Goal: Task Accomplishment & Management: Use online tool/utility

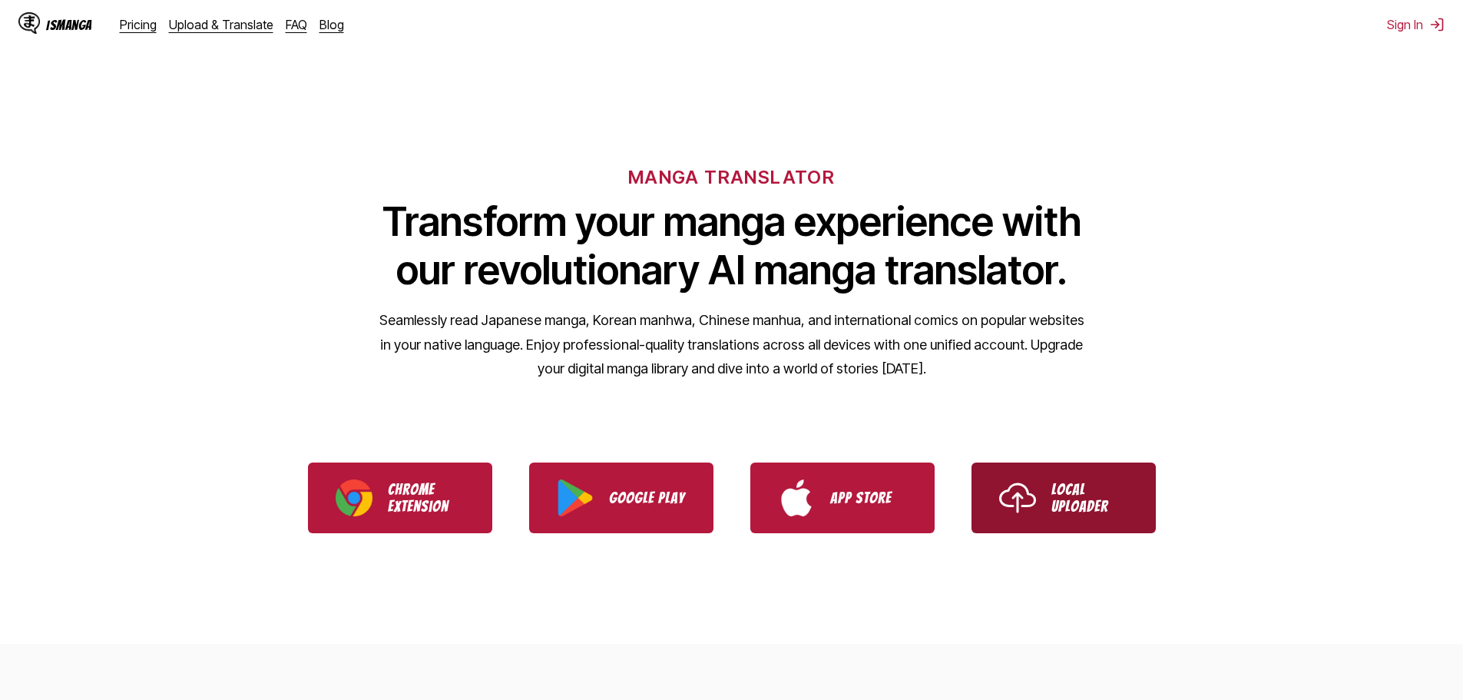
drag, startPoint x: 0, startPoint y: 0, endPoint x: 1016, endPoint y: 487, distance: 1126.7
click at [1016, 487] on img "Use IsManga Local Uploader" at bounding box center [1017, 497] width 37 height 37
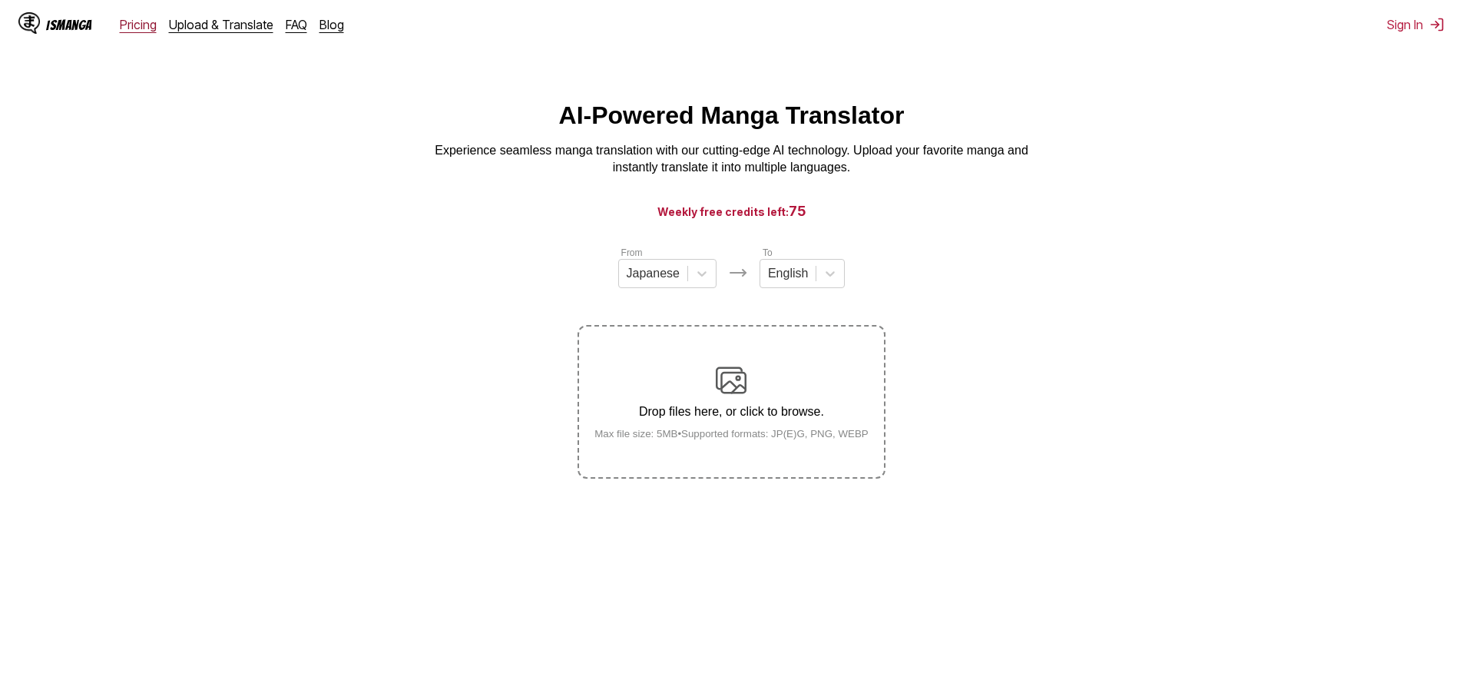
drag, startPoint x: 132, startPoint y: 32, endPoint x: 137, endPoint y: 24, distance: 9.6
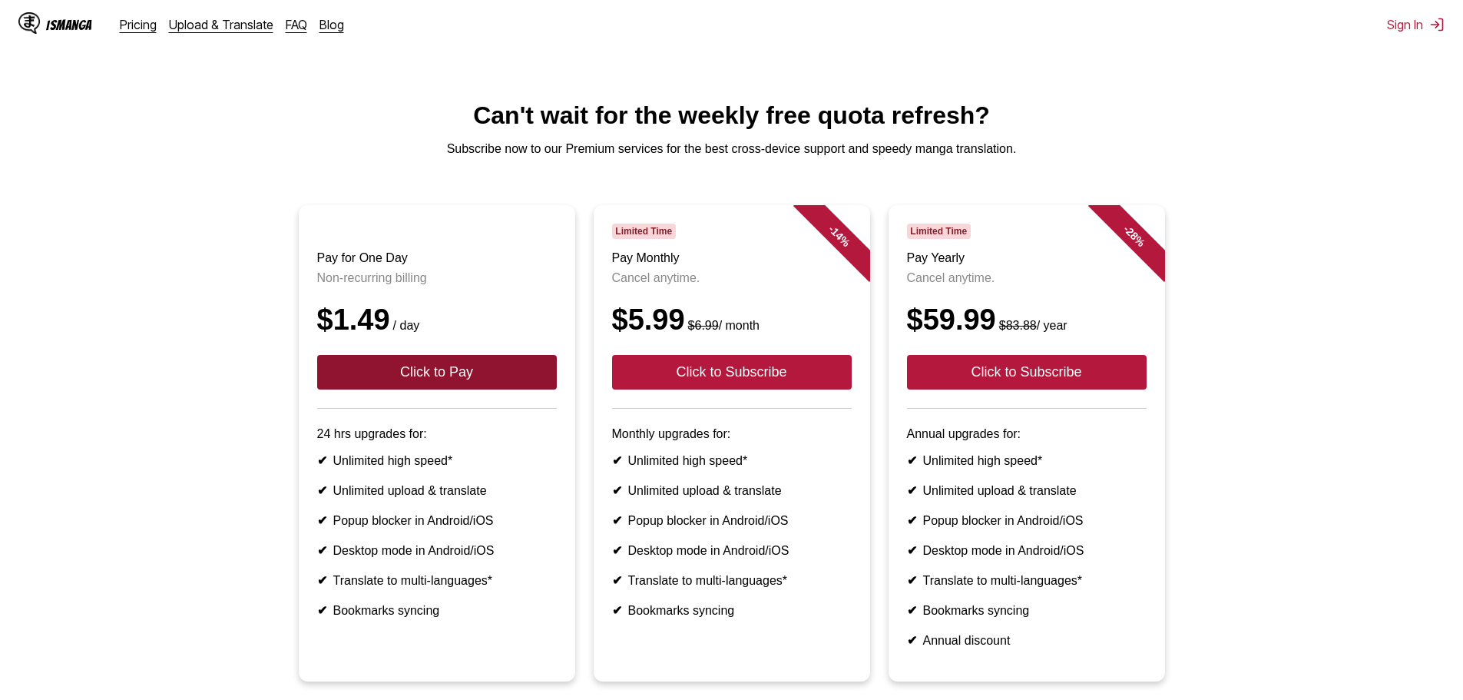
click at [488, 383] on button "Click to Pay" at bounding box center [437, 372] width 240 height 35
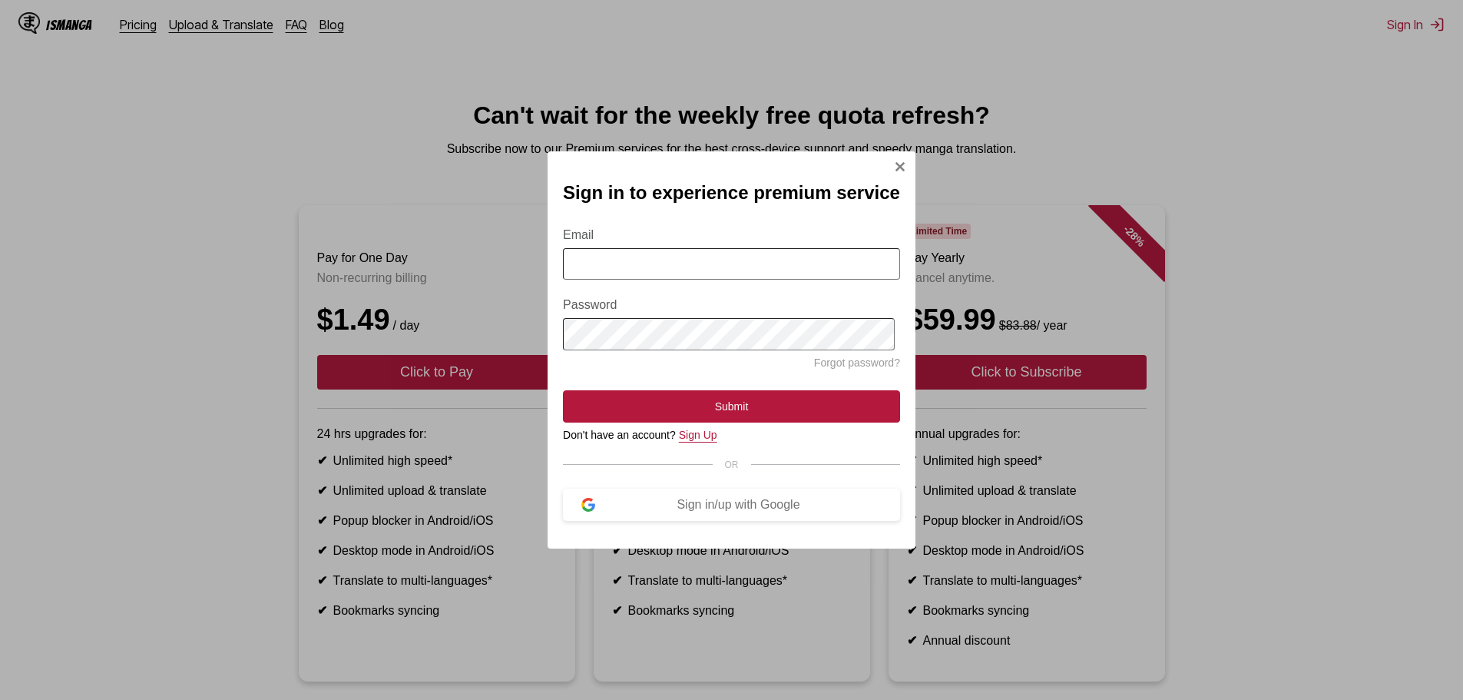
click at [689, 441] on link "Sign Up" at bounding box center [698, 435] width 38 height 12
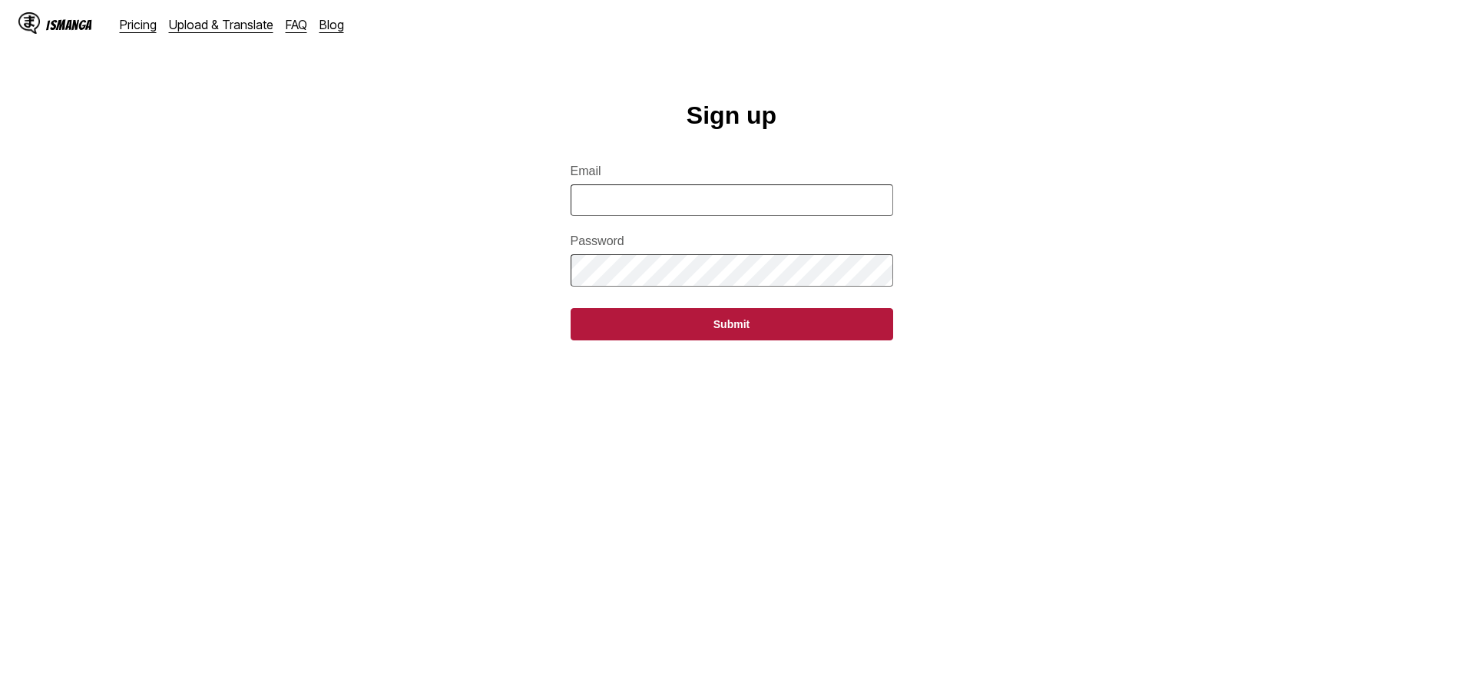
click at [781, 213] on input "Email" at bounding box center [732, 199] width 323 height 31
type input "**********"
click at [571, 308] on button "Submit" at bounding box center [732, 324] width 323 height 32
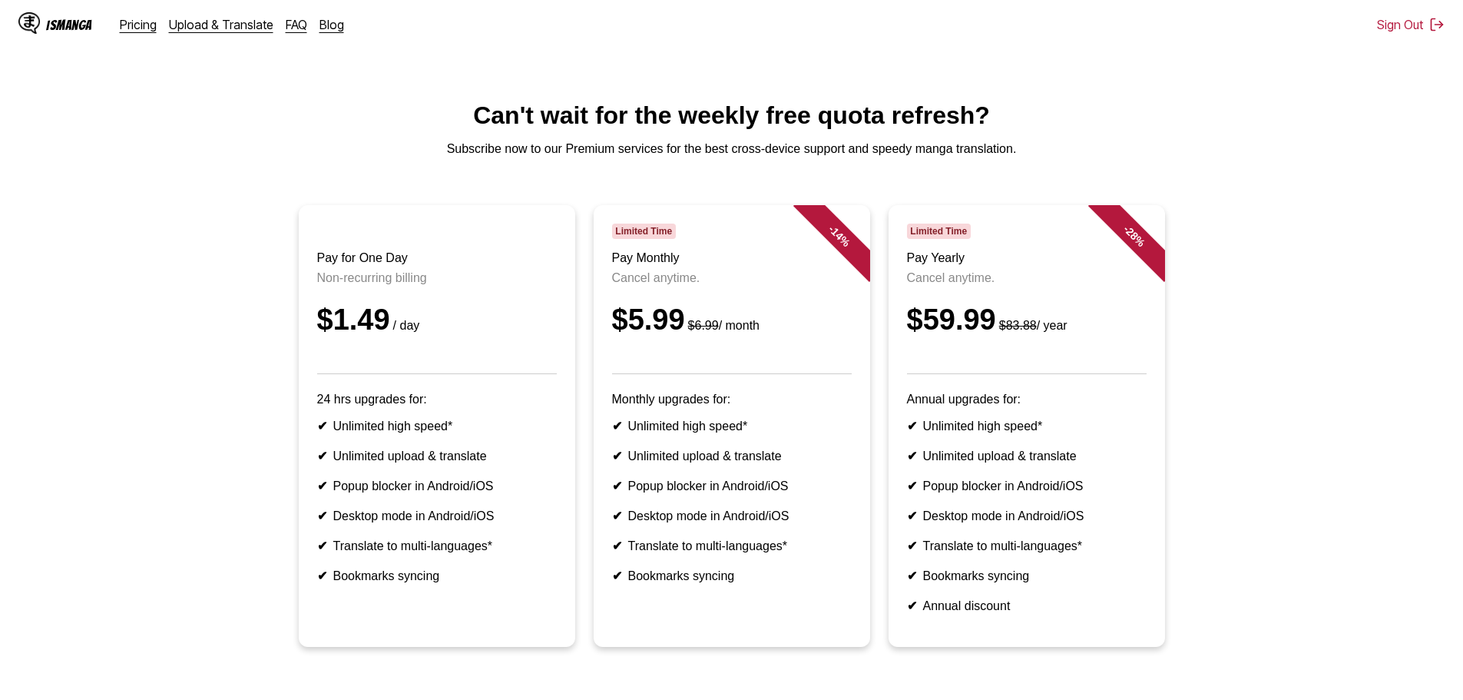
click at [570, 154] on p "Subscribe now to our Premium services for the best cross-device support and spe…" at bounding box center [731, 149] width 1438 height 14
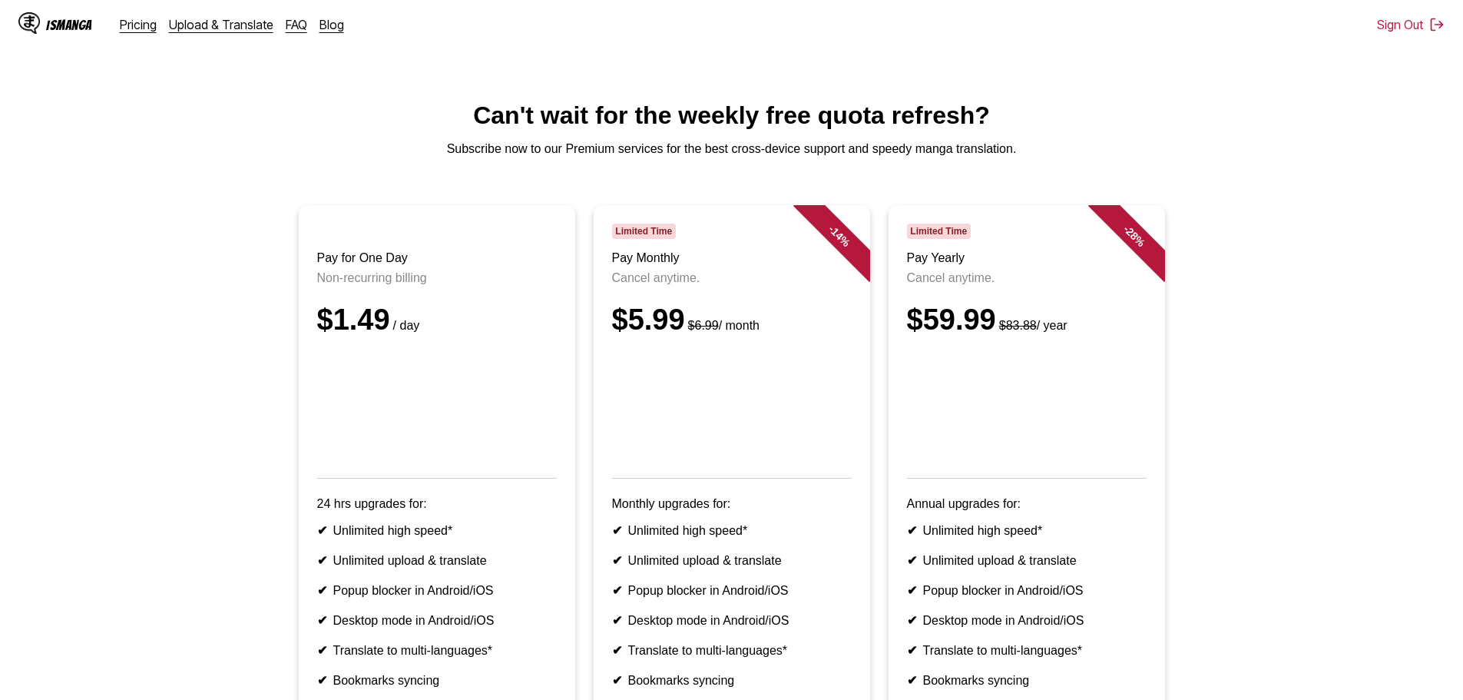
click at [353, 148] on p "Subscribe now to our Premium services for the best cross-device support and spe…" at bounding box center [731, 149] width 1438 height 14
click at [473, 190] on main "Can't wait for the weekly free quota refresh? Subscribe now to our Premium serv…" at bounding box center [731, 470] width 1463 height 739
click at [586, 129] on h1 "Can't wait for the weekly free quota refresh?" at bounding box center [731, 115] width 1438 height 28
click at [286, 430] on ul "Pay for One Day Non-recurring billing $1.49 / day 24 hrs upgrades for: ✔ Unlimi…" at bounding box center [731, 487] width 1438 height 564
click at [400, 145] on main "Can't wait for the weekly free quota refresh? Subscribe now to our Premium serv…" at bounding box center [731, 470] width 1463 height 739
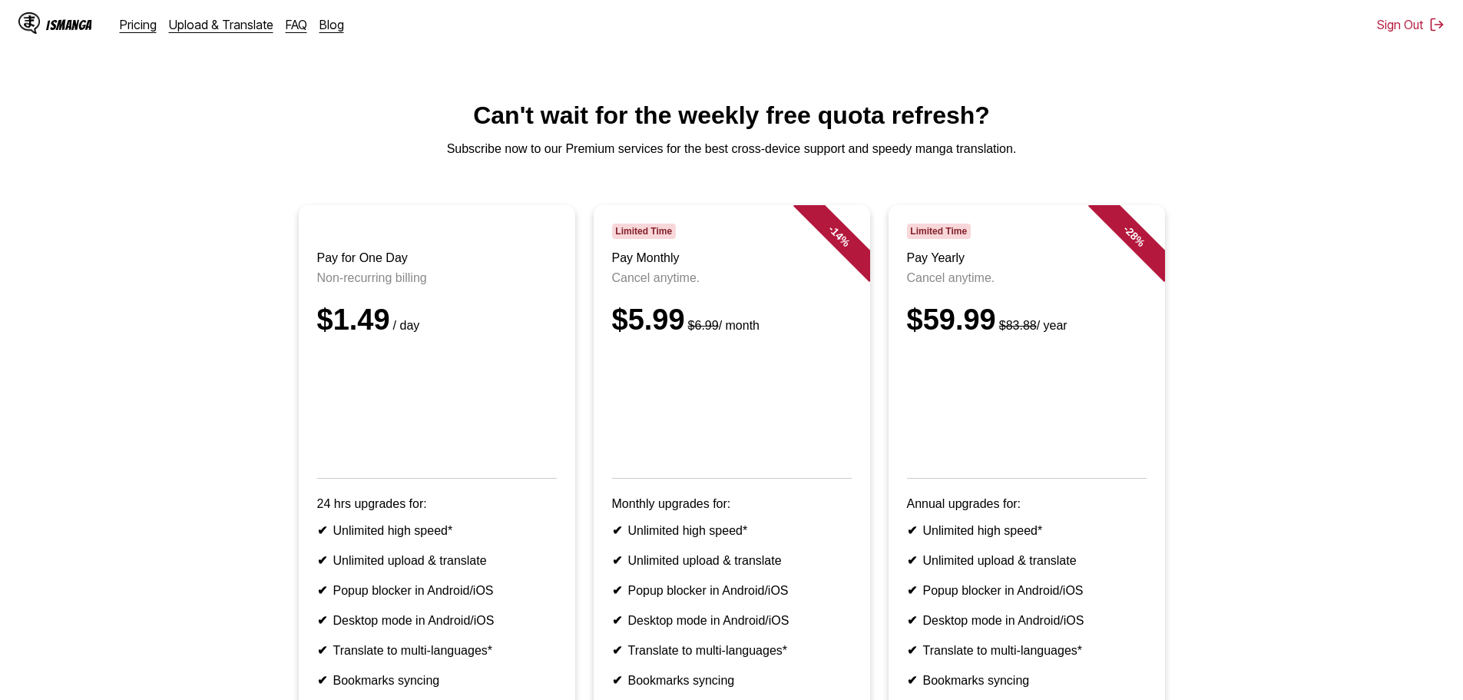
click at [353, 78] on html "IsManga Pricing Upload & Translate FAQ Blog Sign Out Pricing Upload & Translate…" at bounding box center [731, 491] width 1463 height 983
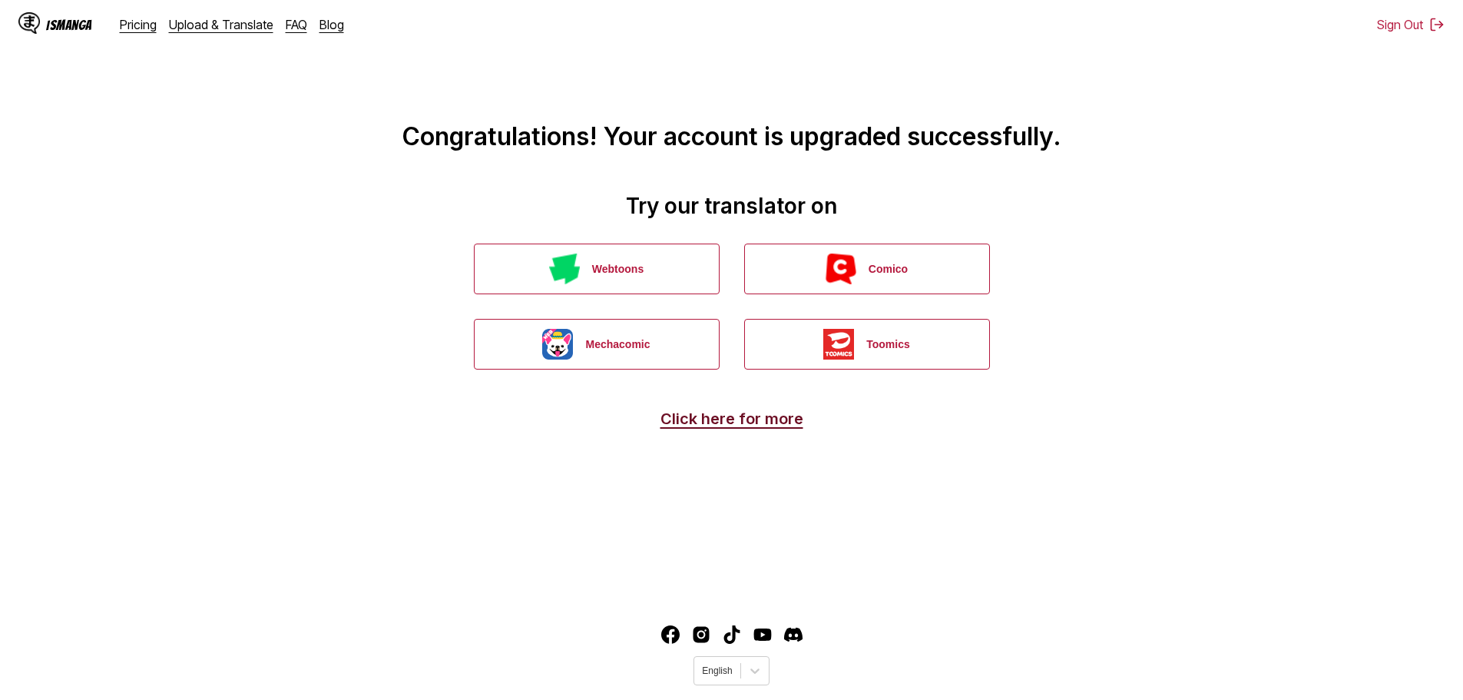
click at [738, 422] on link "Click here for more" at bounding box center [731, 418] width 143 height 18
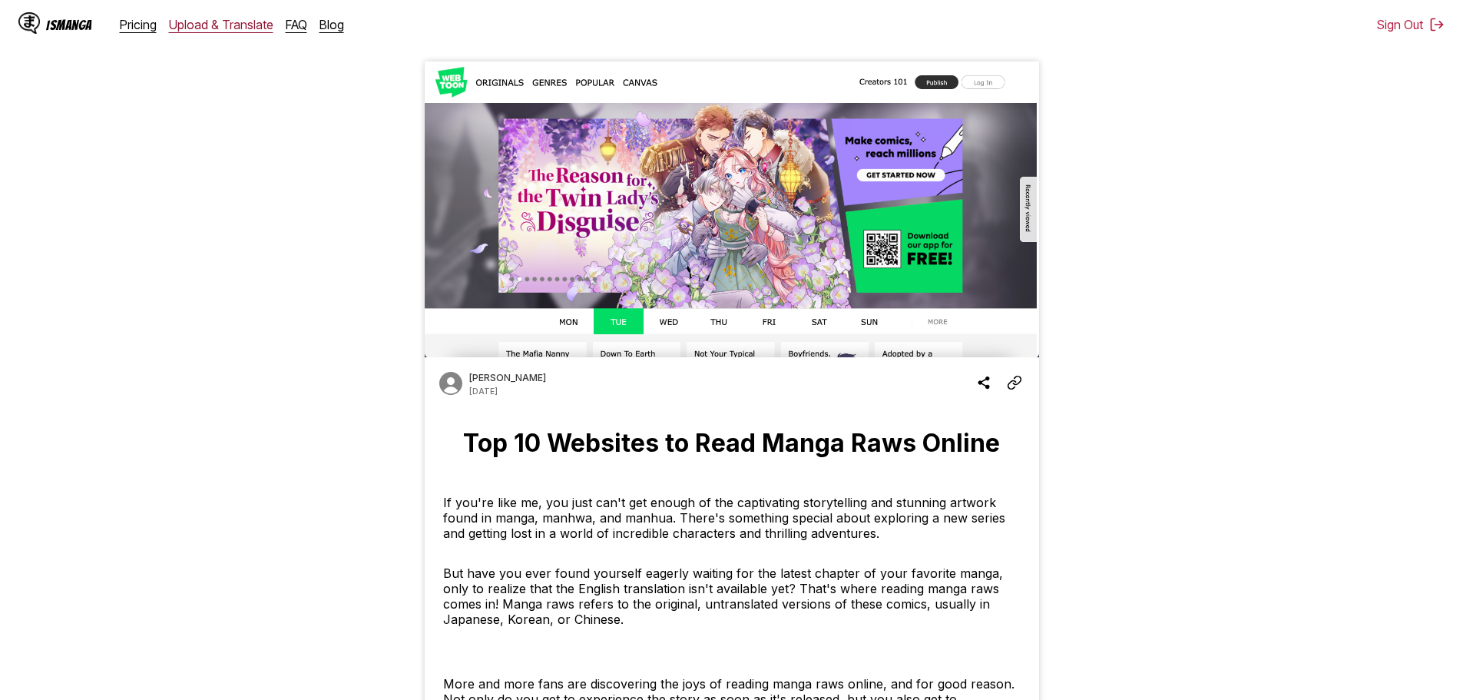
click at [231, 31] on link "Upload & Translate" at bounding box center [221, 24] width 104 height 15
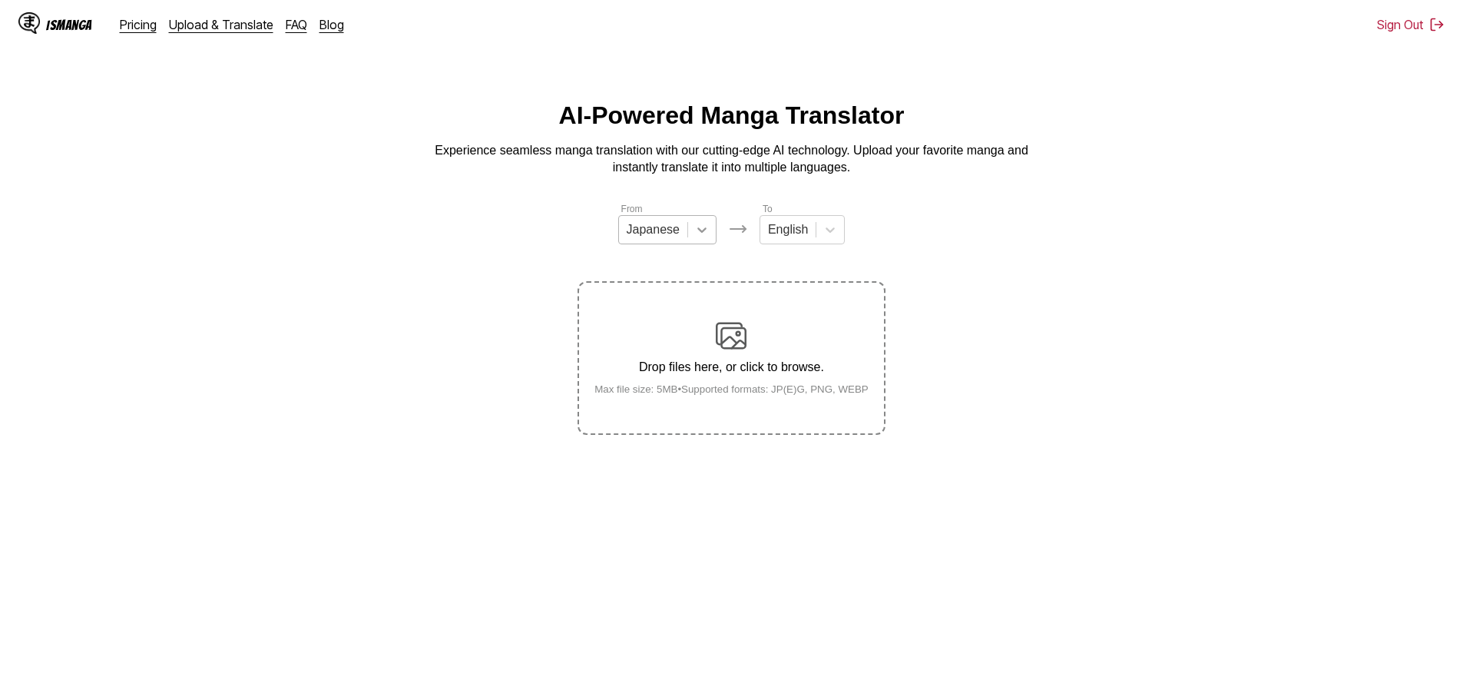
click at [704, 233] on icon at bounding box center [701, 229] width 15 height 15
click at [662, 330] on div "Chinese" at bounding box center [667, 319] width 98 height 26
click at [481, 305] on section "From option Chinese, selected. Chinese To English Drop files here, or click to …" at bounding box center [731, 317] width 1438 height 233
click at [1027, 257] on section "From Japanese To English Drop files here, or click to browse. Max file size: 5M…" at bounding box center [731, 317] width 1438 height 233
click at [348, 335] on section "From Japanese To English Uploading..." at bounding box center [731, 317] width 1438 height 233
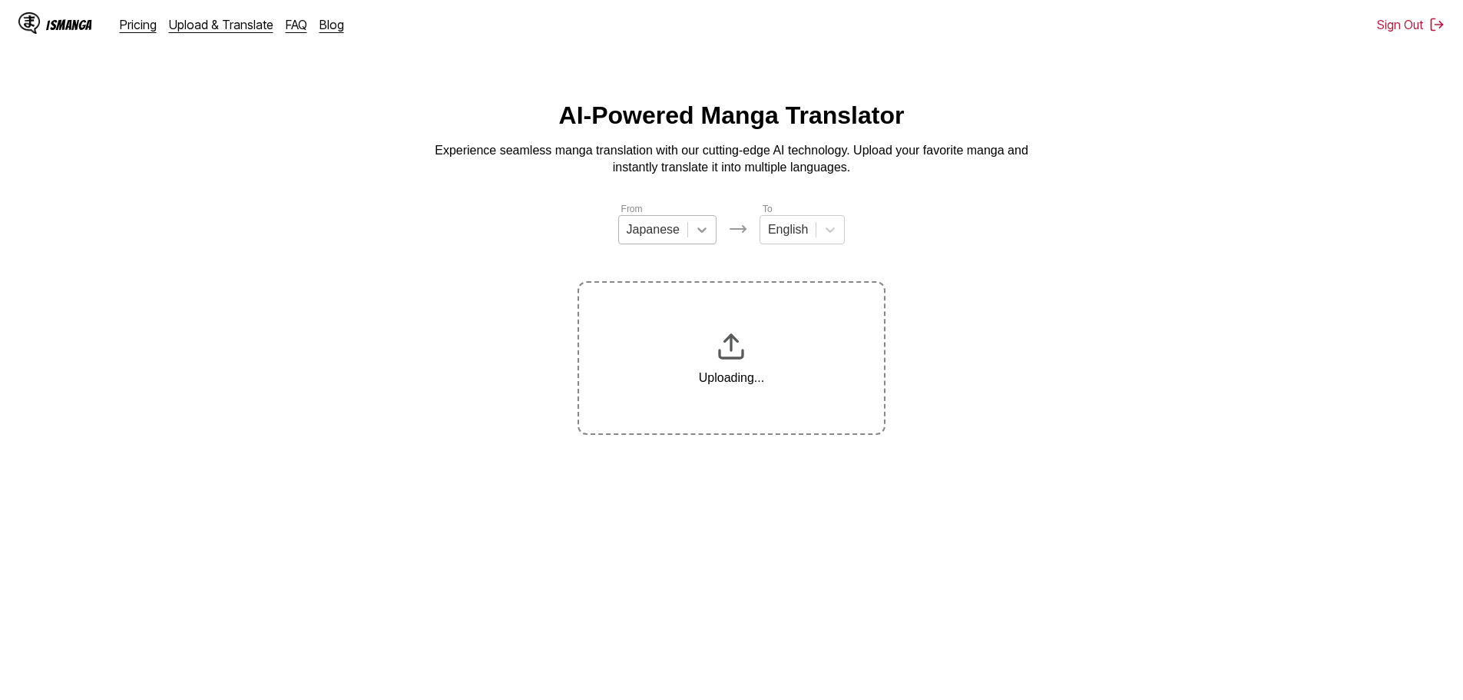
click at [705, 237] on icon at bounding box center [701, 229] width 15 height 15
click at [666, 330] on div "Chinese" at bounding box center [667, 319] width 98 height 26
click at [980, 333] on section "From 4 results available. Use Up and Down to choose options, press Enter to sel…" at bounding box center [731, 317] width 1438 height 233
click at [991, 202] on main "AI-Powered Manga Translator Experience seamless manga translation with our cutt…" at bounding box center [731, 416] width 1463 height 630
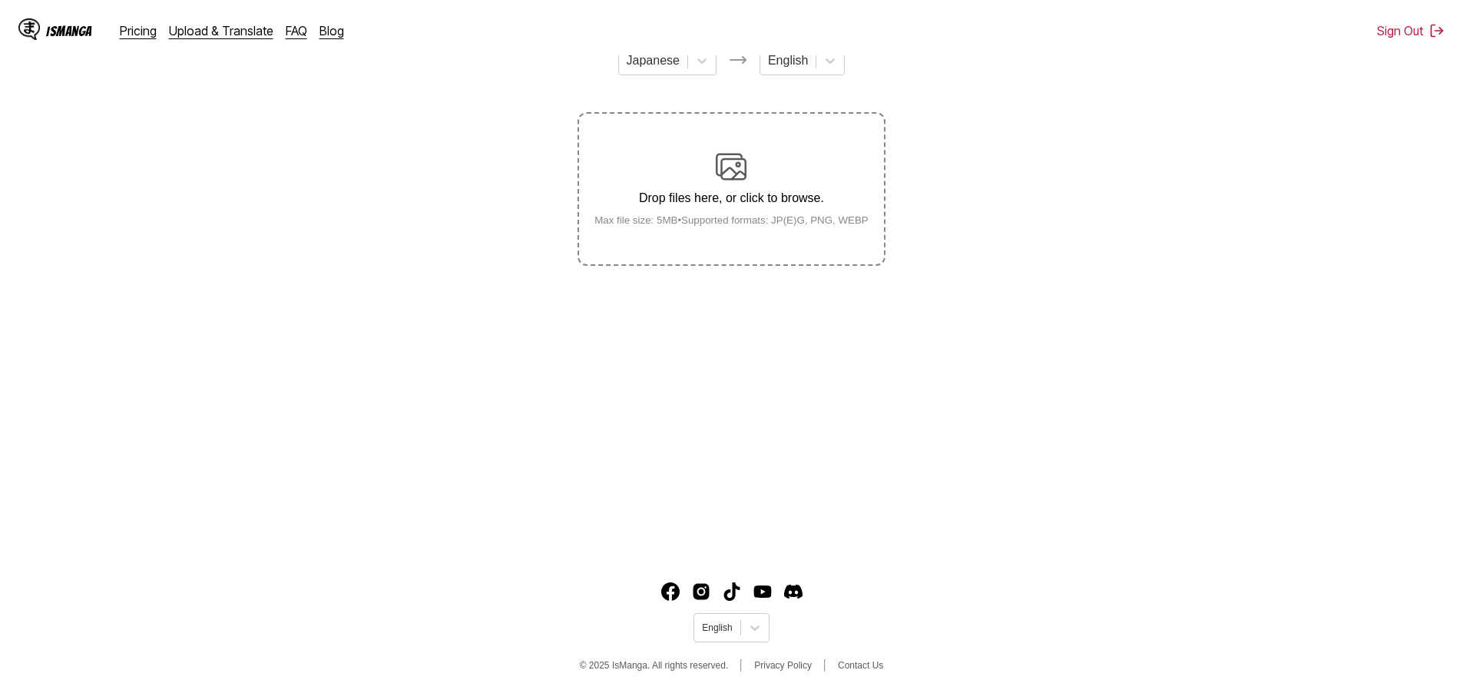
scroll to position [174, 0]
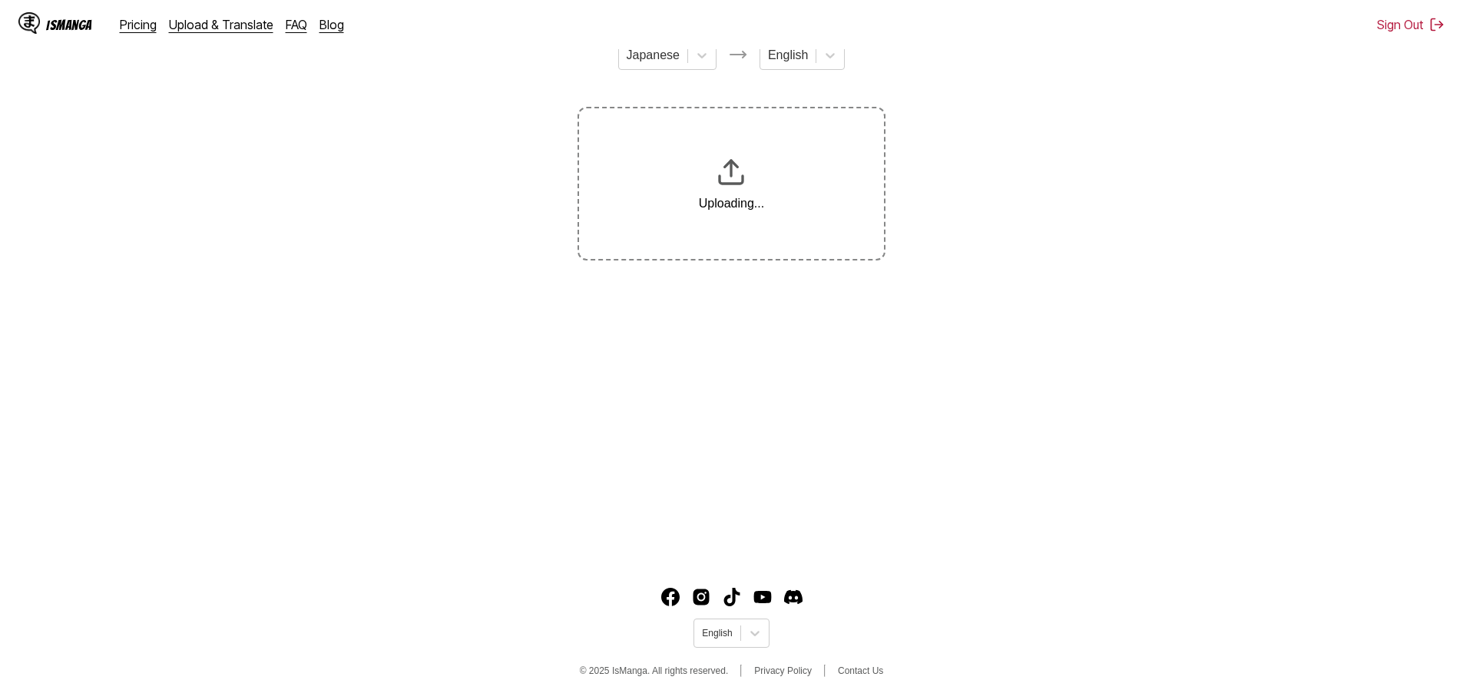
click at [1395, 411] on main "AI-Powered Manga Translator Experience seamless manga translation with our cutt…" at bounding box center [731, 242] width 1463 height 630
click at [1409, 258] on section "From Japanese To English Uploading..." at bounding box center [731, 143] width 1438 height 233
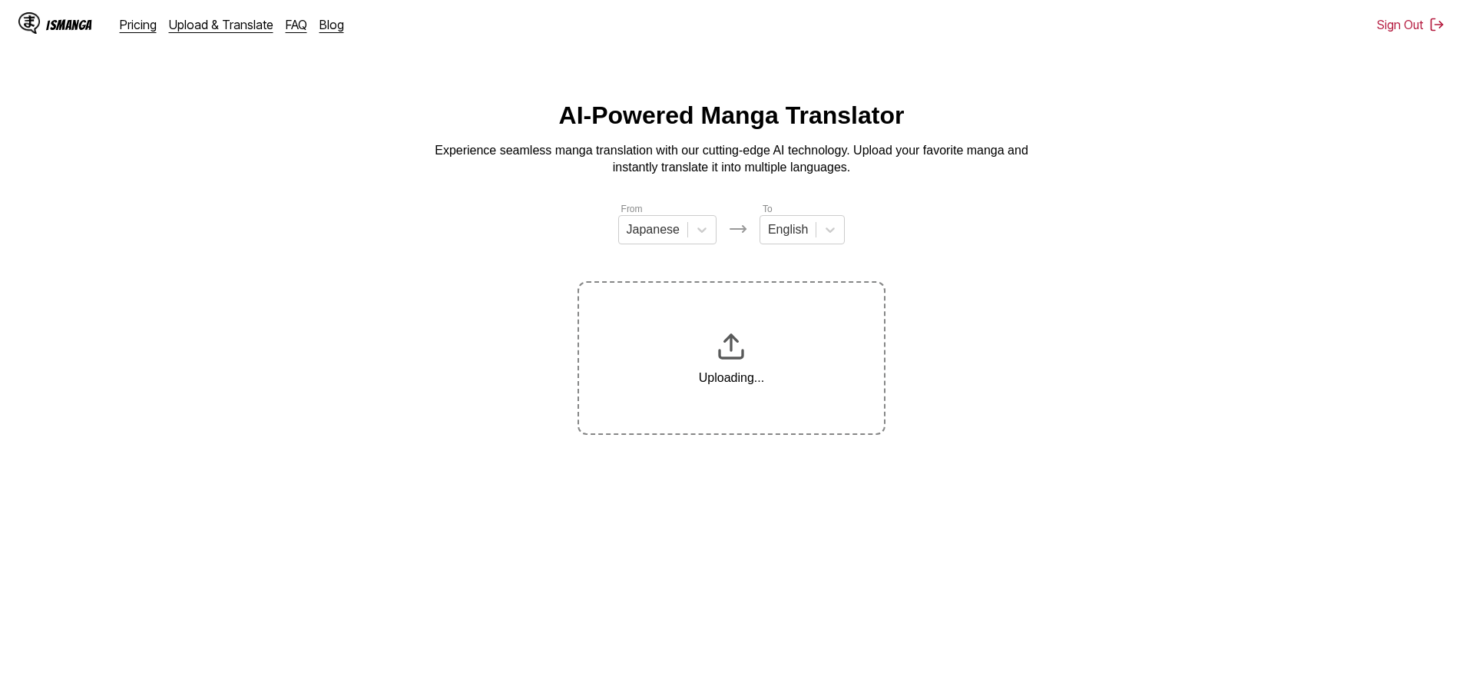
drag, startPoint x: 25, startPoint y: 45, endPoint x: 409, endPoint y: 0, distance: 386.7
click at [129, 54] on html "IsManga Pricing Upload & Translate FAQ Blog Sign Out Pricing Upload & Translate…" at bounding box center [731, 437] width 1463 height 874
